Goal: Browse casually

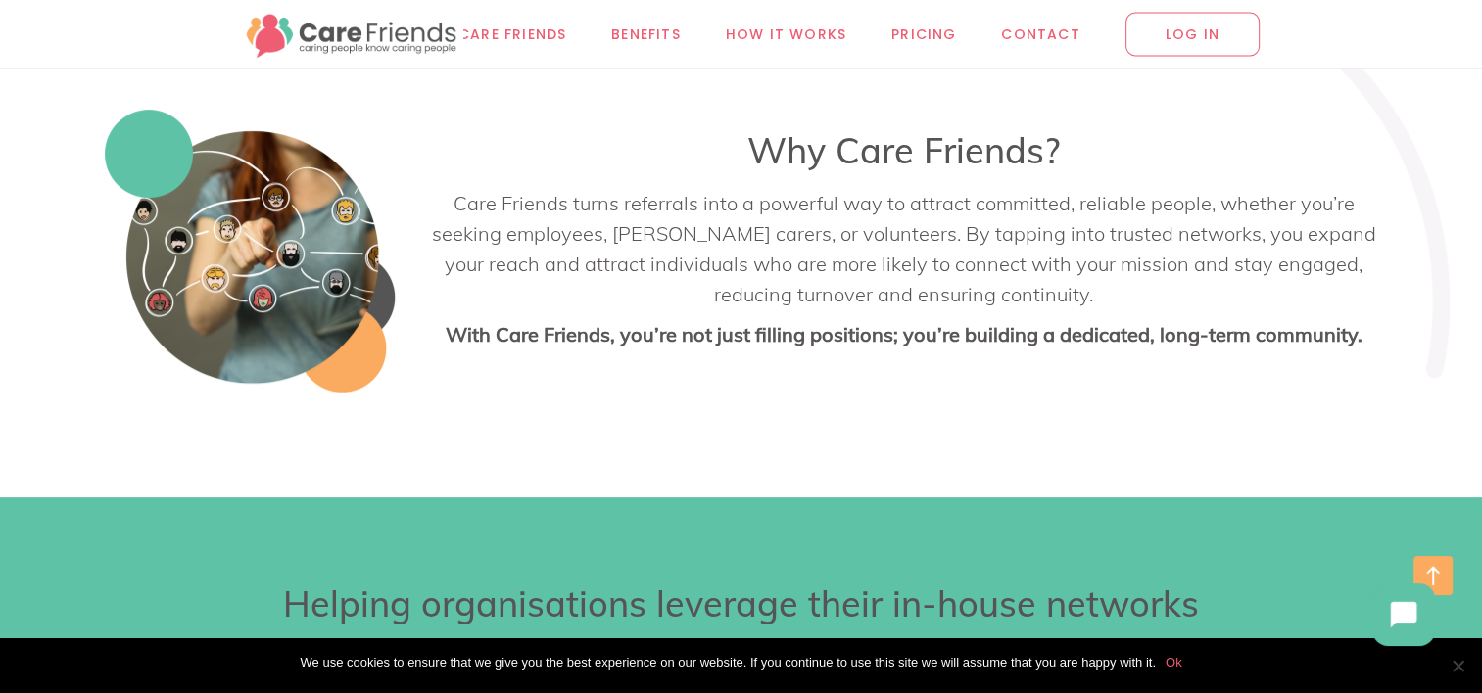
scroll to position [881, 0]
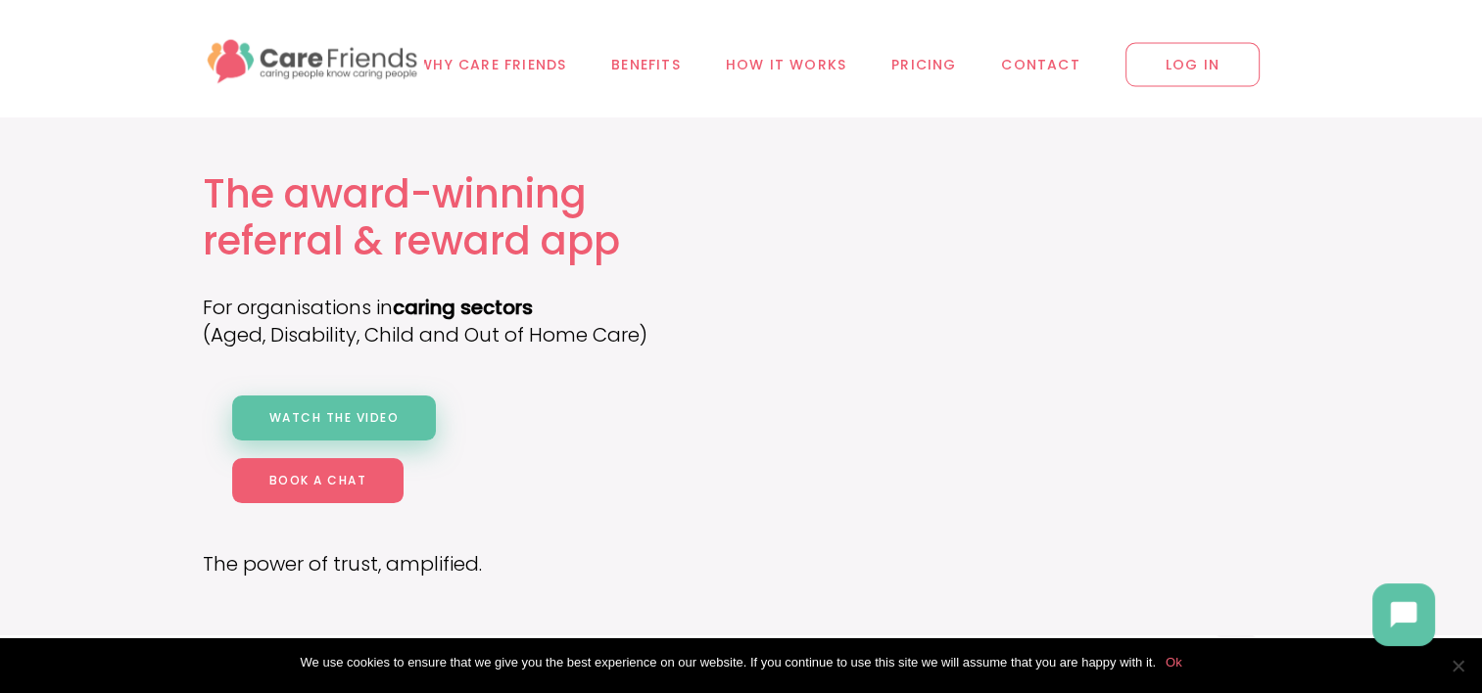
click at [375, 426] on link "Watch the video" at bounding box center [334, 418] width 205 height 45
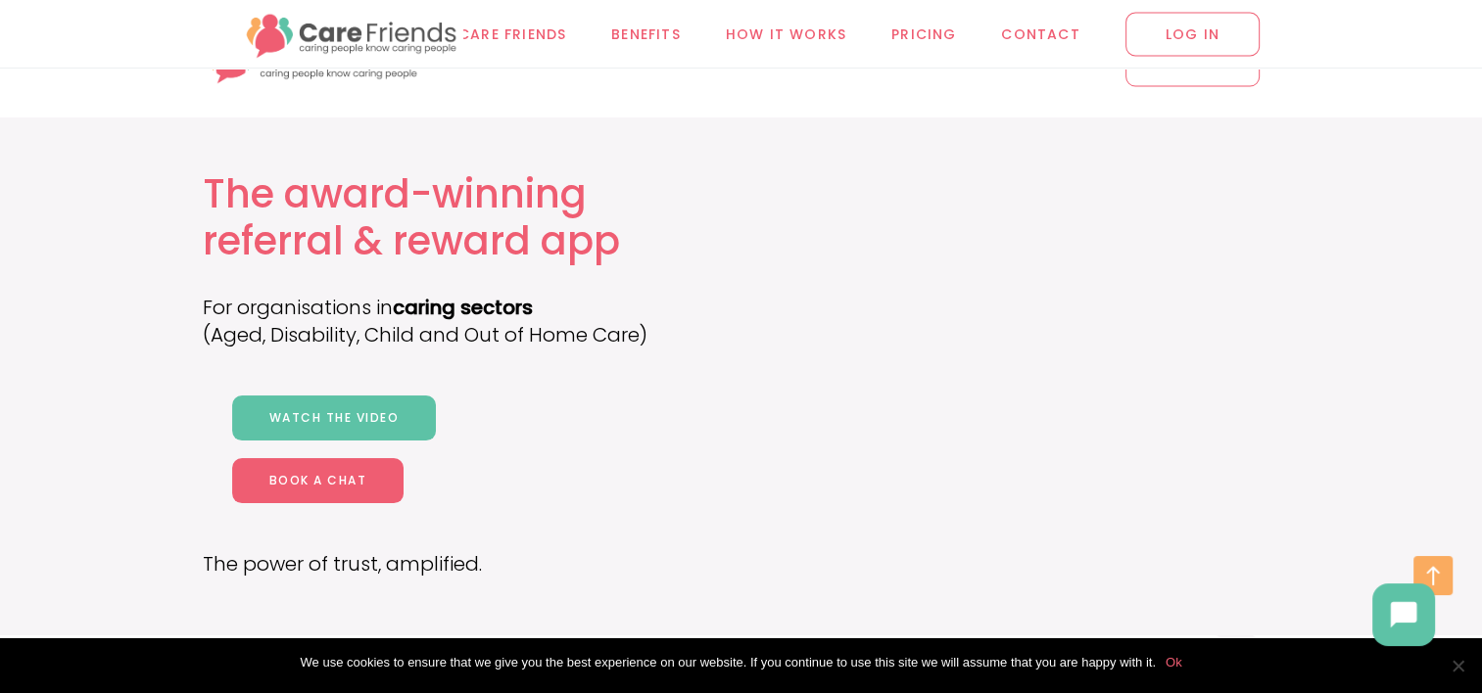
scroll to position [8358, 0]
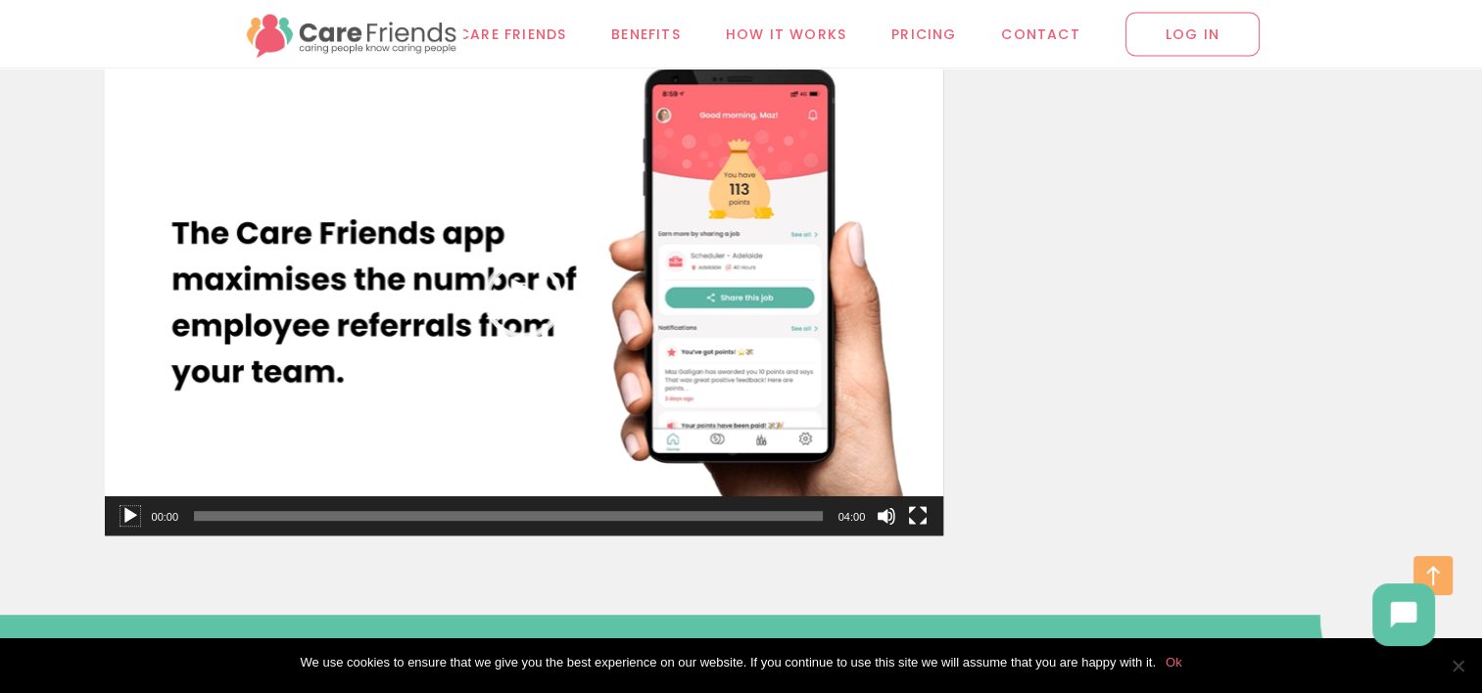
click at [133, 517] on button "Play" at bounding box center [130, 516] width 20 height 20
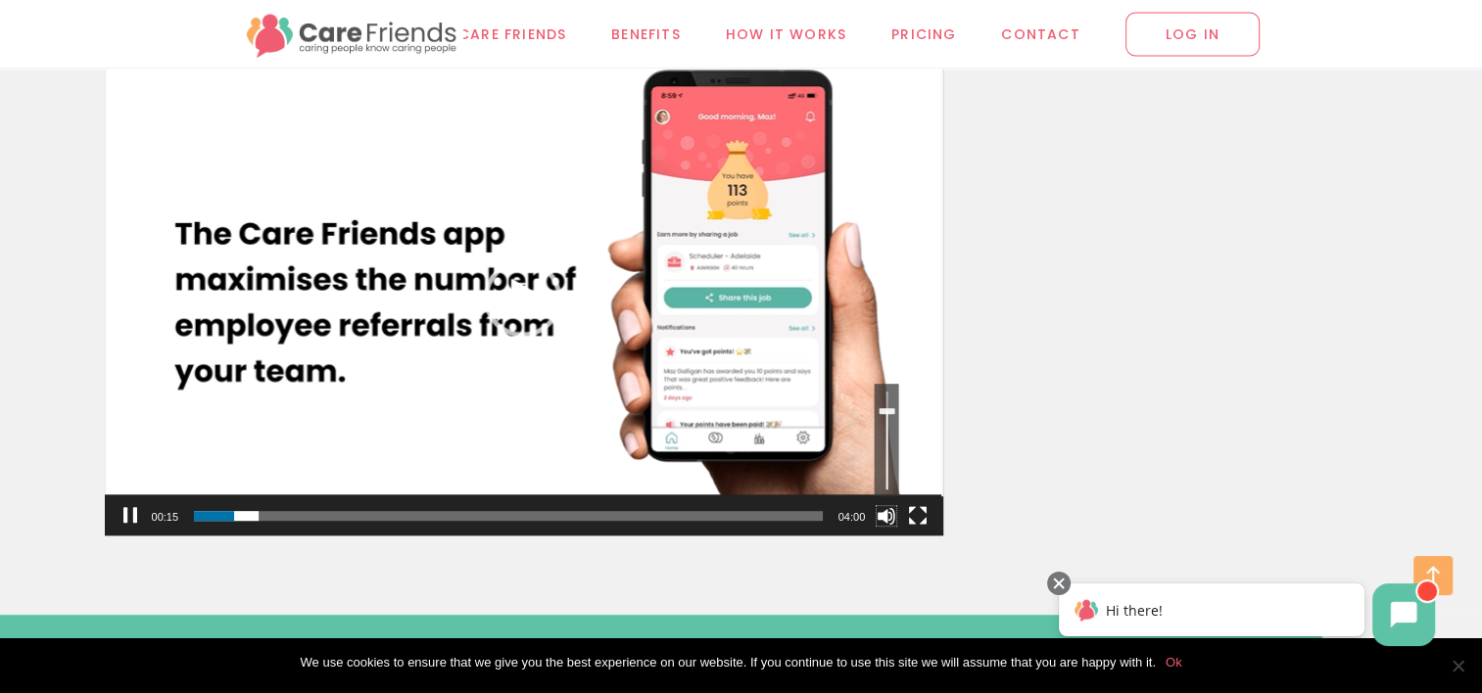
click at [893, 519] on button "Mute" at bounding box center [887, 516] width 20 height 20
click at [889, 487] on div "Volume Slider" at bounding box center [887, 490] width 16 height 6
click at [885, 487] on video "[URL][DOMAIN_NAME]" at bounding box center [524, 300] width 839 height 472
click at [881, 455] on link "Use Up/Down Arrow keys to increase or decrease volume." at bounding box center [887, 440] width 24 height 113
click at [885, 447] on div "Volume Slider" at bounding box center [886, 441] width 2 height 98
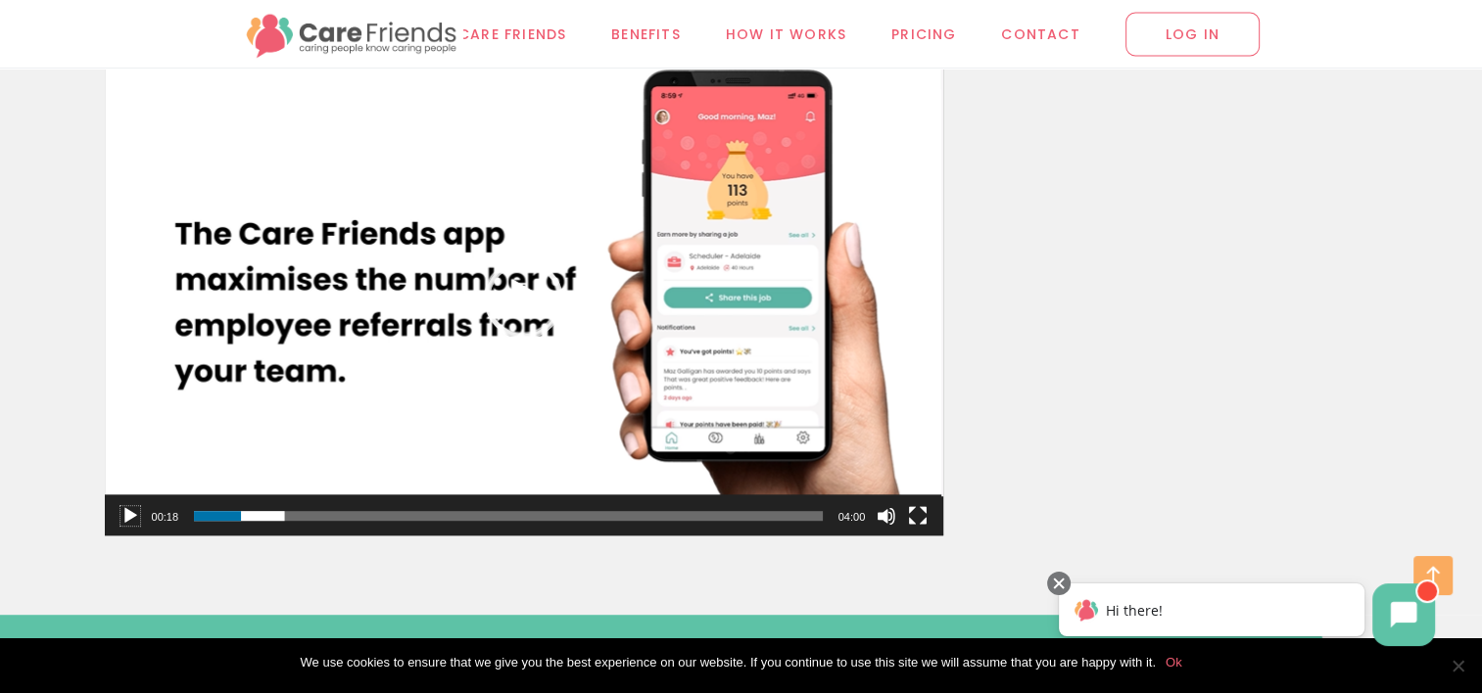
click at [126, 507] on button "Play" at bounding box center [130, 516] width 20 height 20
click at [133, 520] on button "Pause" at bounding box center [130, 516] width 20 height 20
click at [517, 282] on div "Play" at bounding box center [524, 300] width 78 height 78
